Goal: Information Seeking & Learning: Learn about a topic

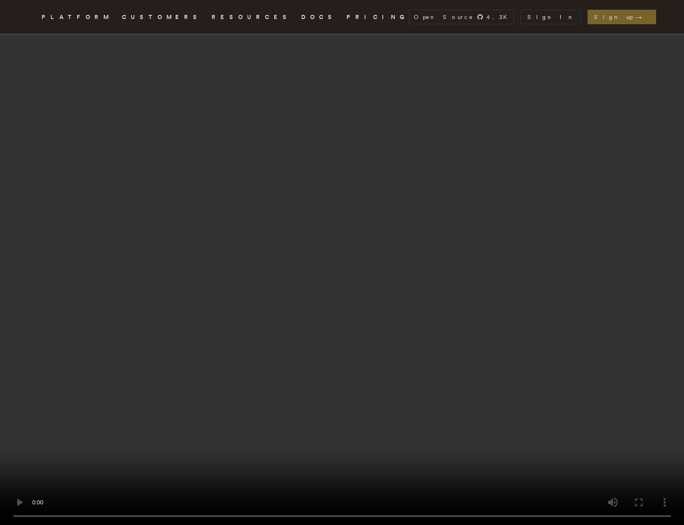
scroll to position [929, 0]
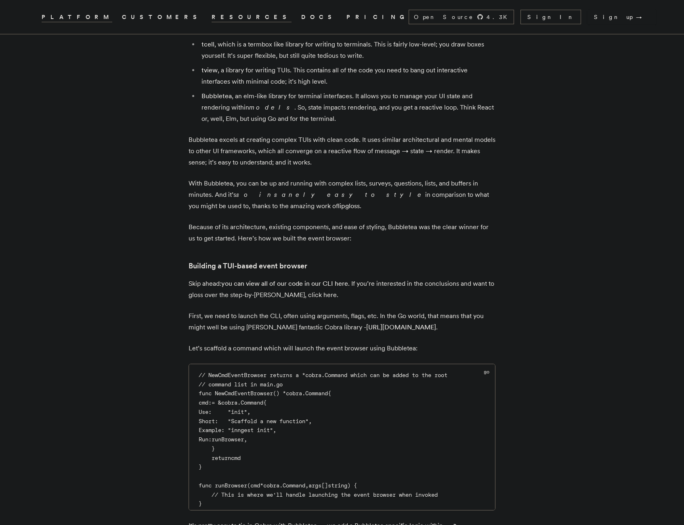
scroll to position [969, 0]
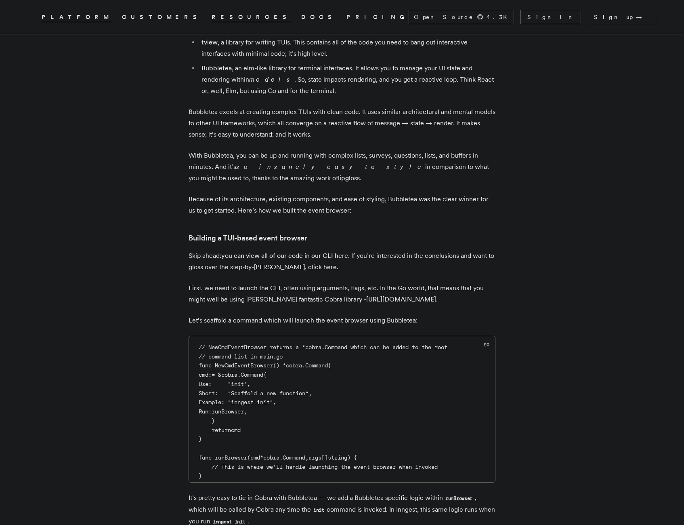
click at [383, 272] on p "Skip ahead: you can view all of our code in our CLI here . If you’re interested…" at bounding box center [342, 261] width 307 height 23
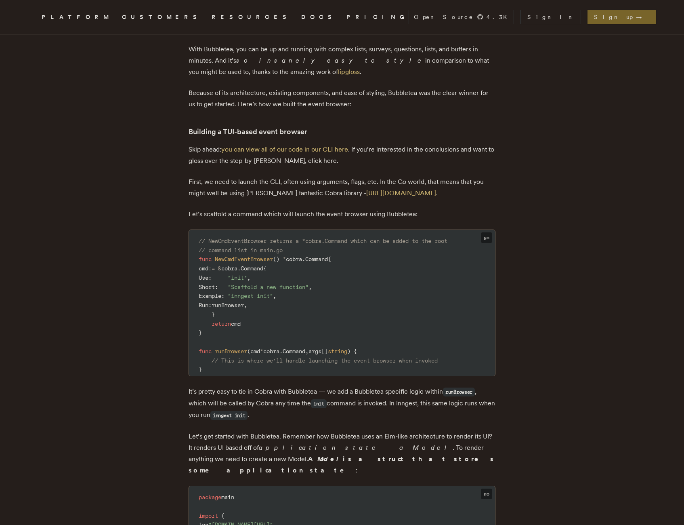
scroll to position [1090, 0]
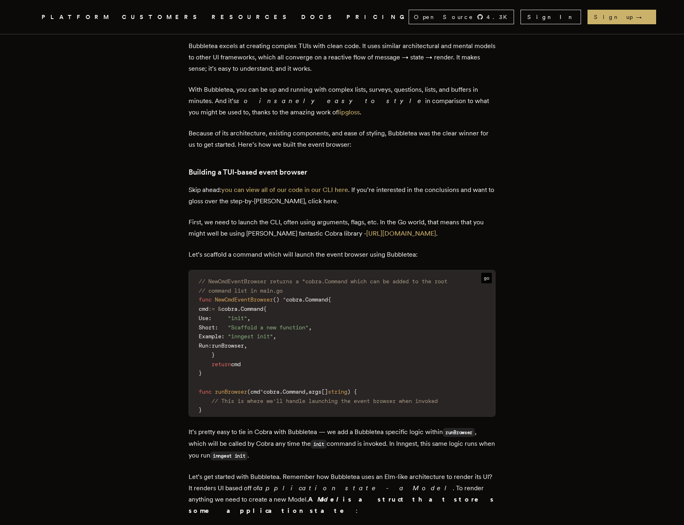
scroll to position [1050, 0]
